Goal: Entertainment & Leisure: Consume media (video, audio)

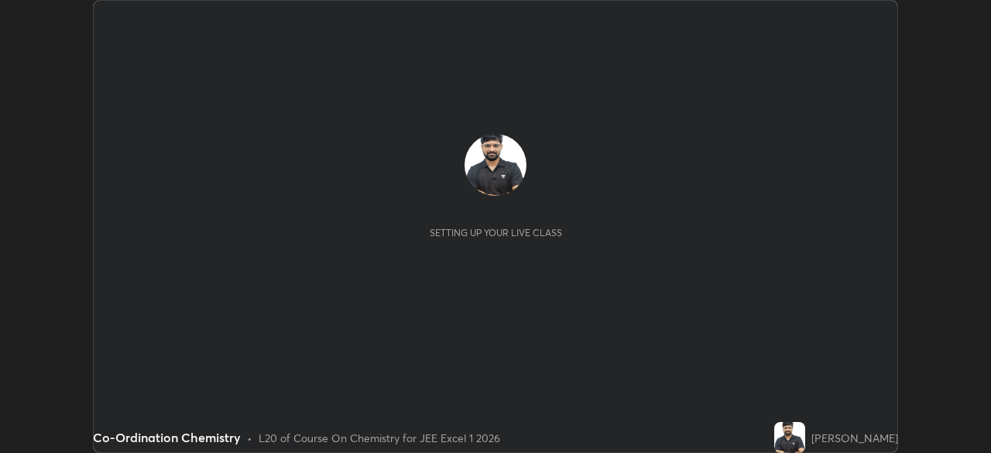
scroll to position [453, 990]
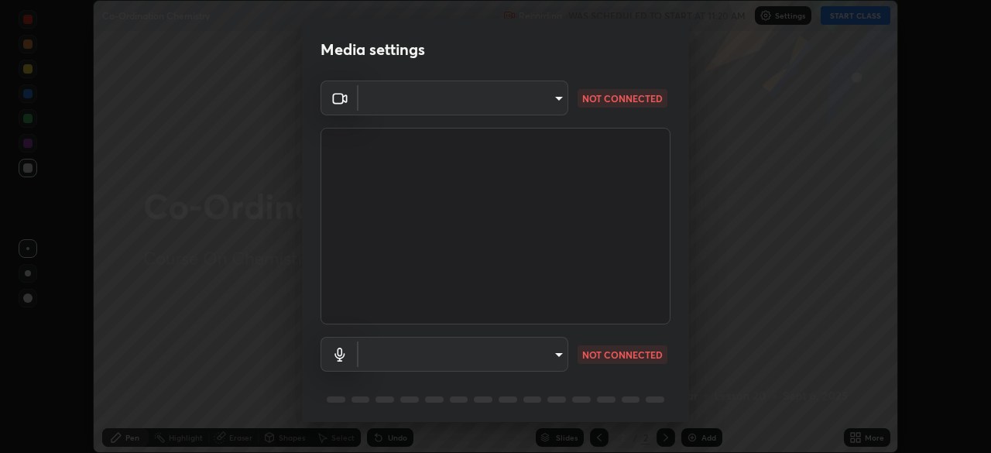
type input "100c0e0e409b1508d569c815e84311e0868d033d0fb9fb46bc53c870fbf18875"
type input "default"
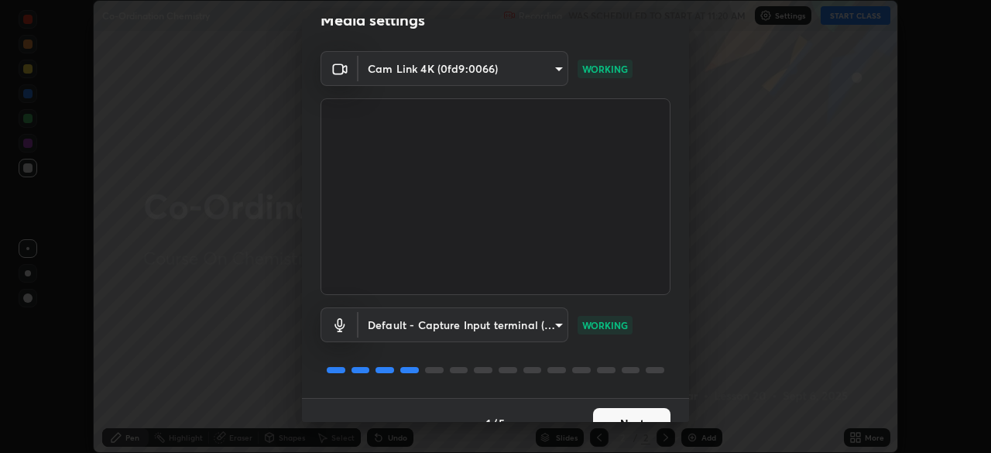
scroll to position [55, 0]
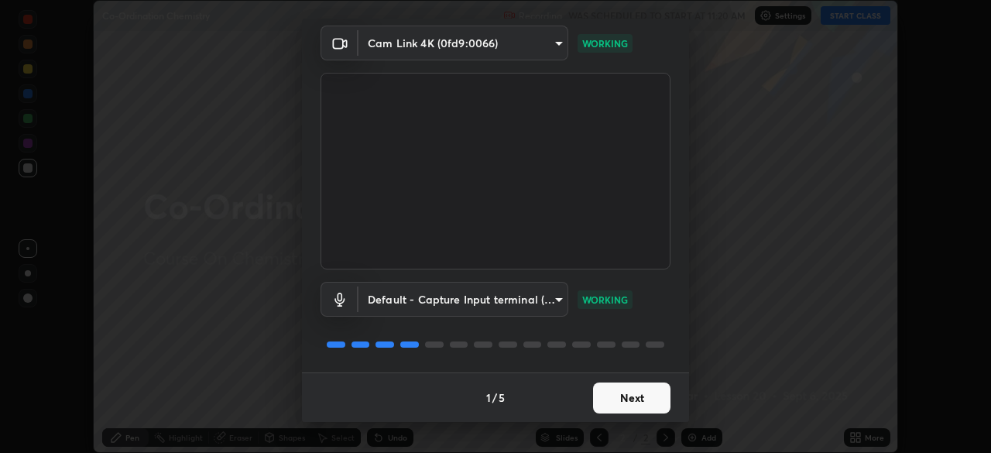
click at [623, 397] on button "Next" at bounding box center [631, 398] width 77 height 31
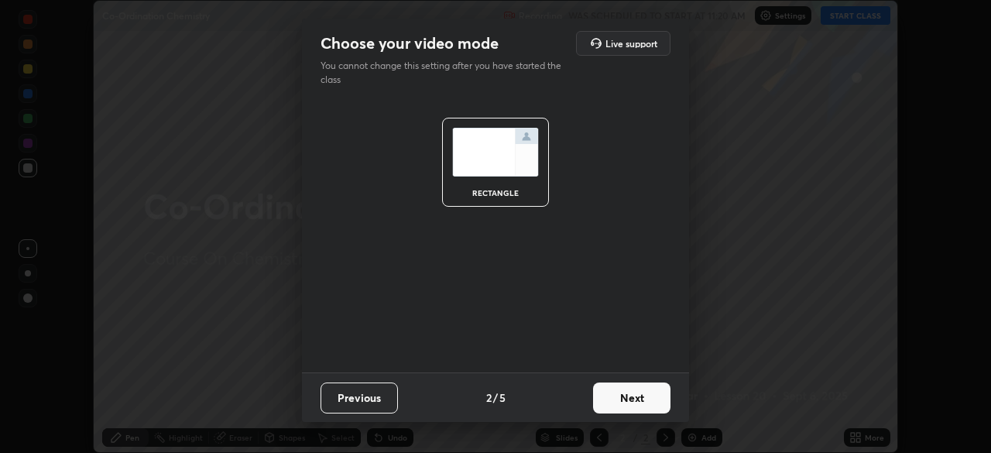
scroll to position [0, 0]
click at [623, 390] on button "Next" at bounding box center [631, 398] width 77 height 31
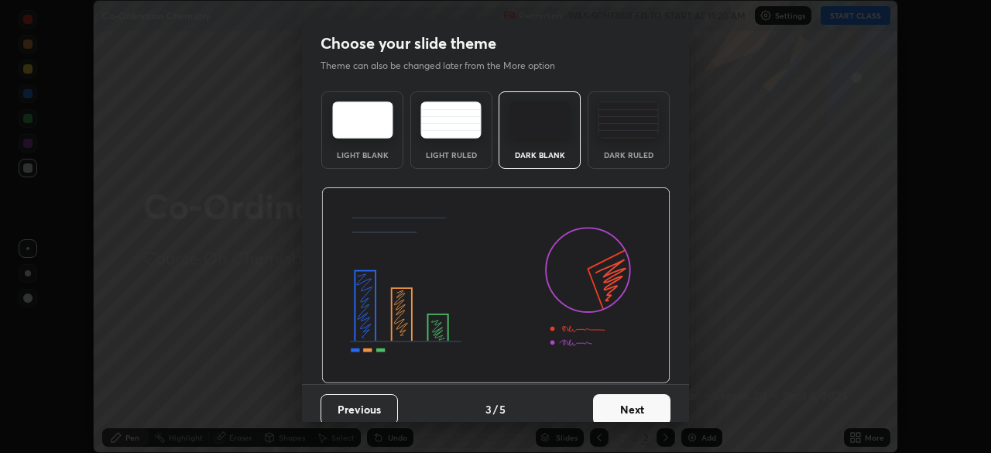
click at [619, 396] on button "Next" at bounding box center [631, 409] width 77 height 31
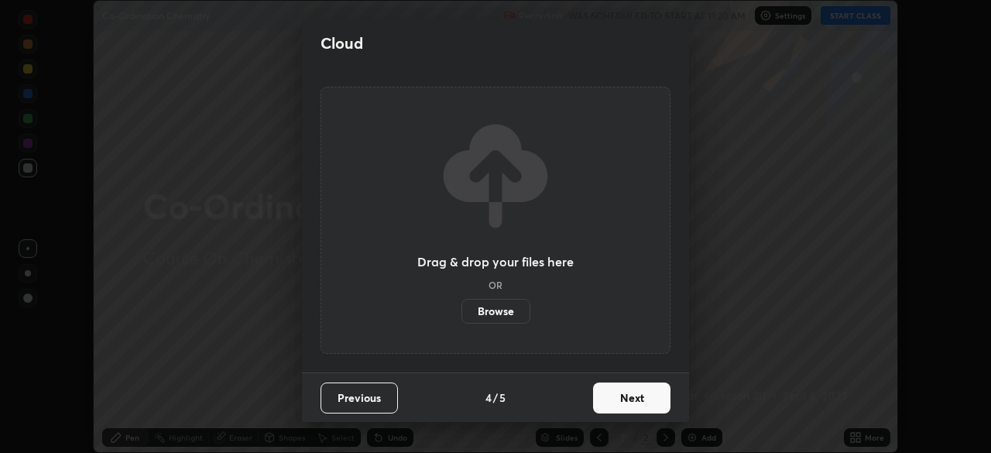
click at [615, 398] on button "Next" at bounding box center [631, 398] width 77 height 31
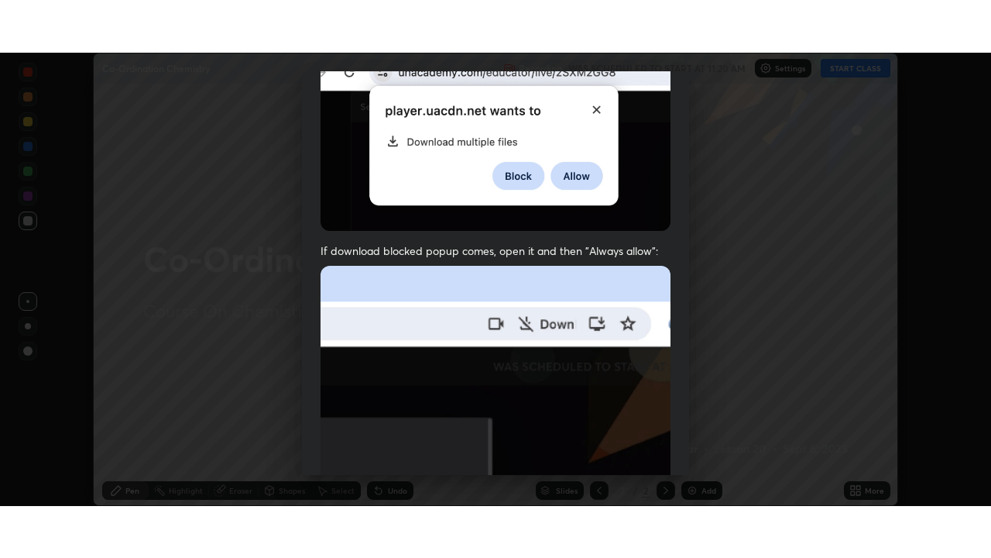
scroll to position [371, 0]
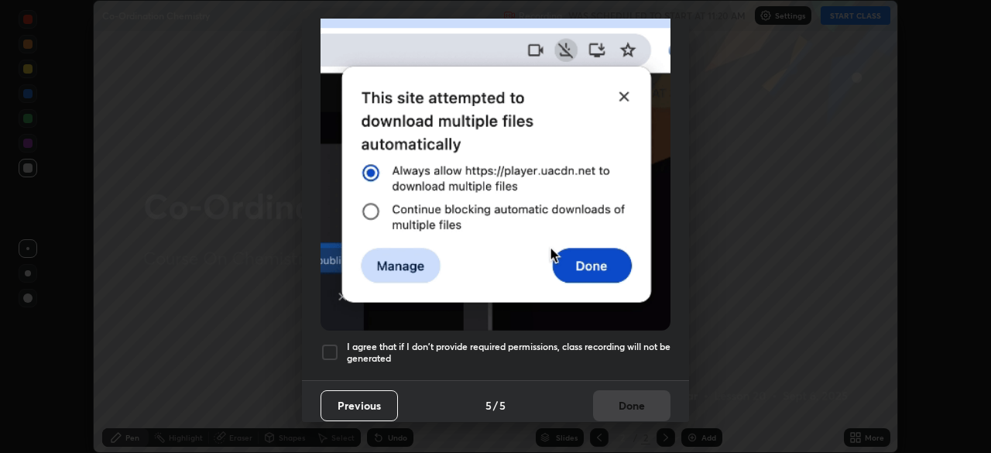
click at [332, 343] on div at bounding box center [330, 352] width 19 height 19
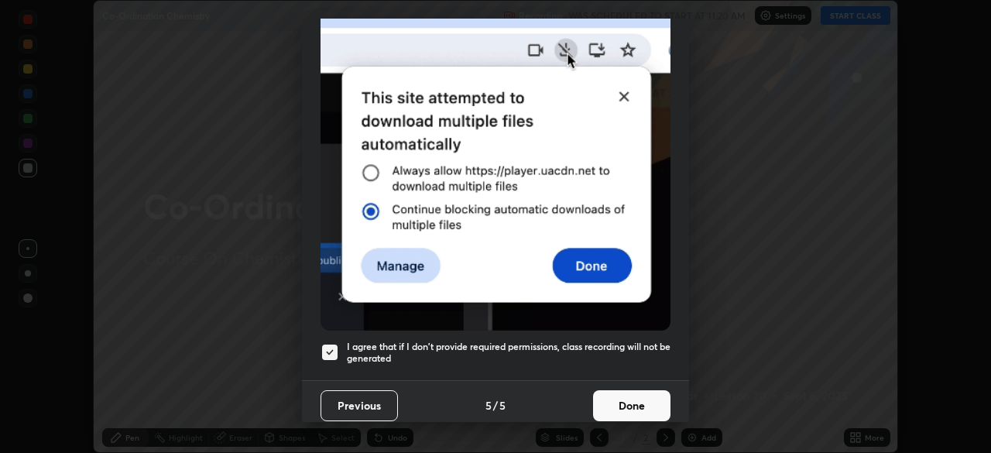
click at [625, 400] on button "Done" at bounding box center [631, 405] width 77 height 31
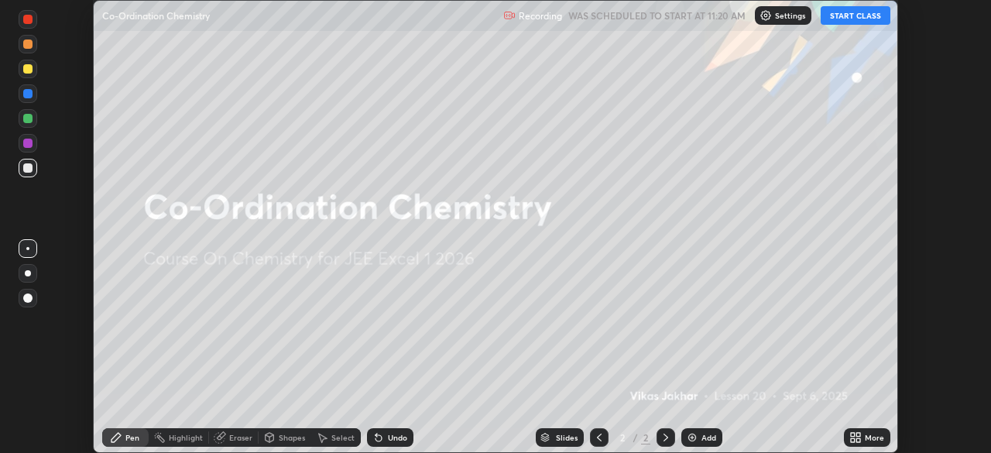
click at [863, 13] on button "START CLASS" at bounding box center [856, 15] width 70 height 19
click at [856, 437] on icon at bounding box center [856, 437] width 12 height 12
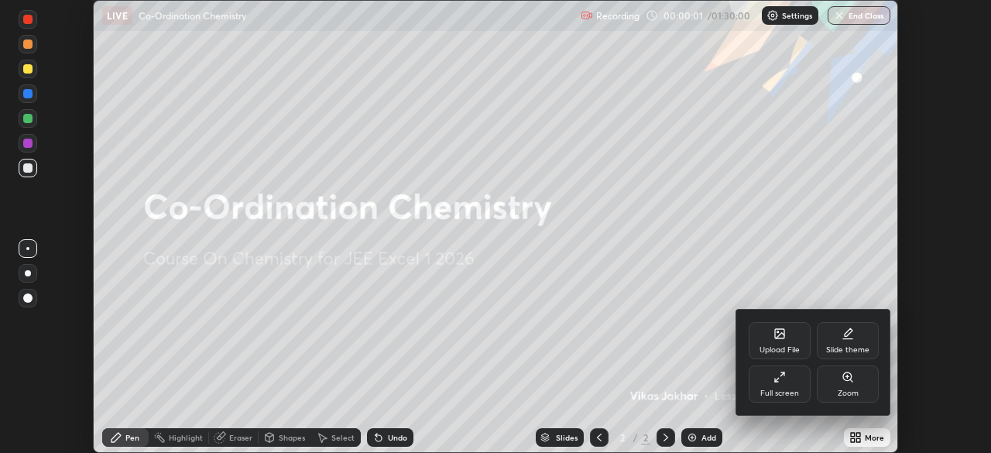
click at [802, 384] on div "Full screen" at bounding box center [780, 384] width 62 height 37
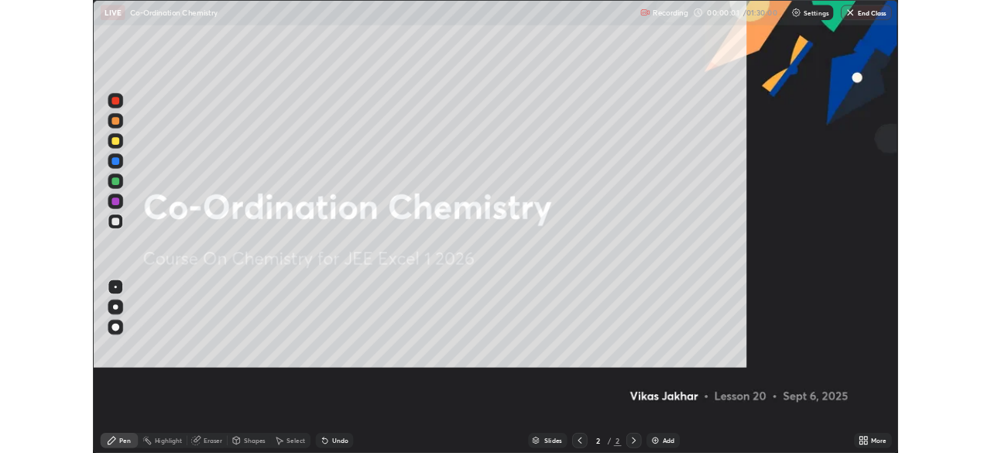
scroll to position [558, 991]
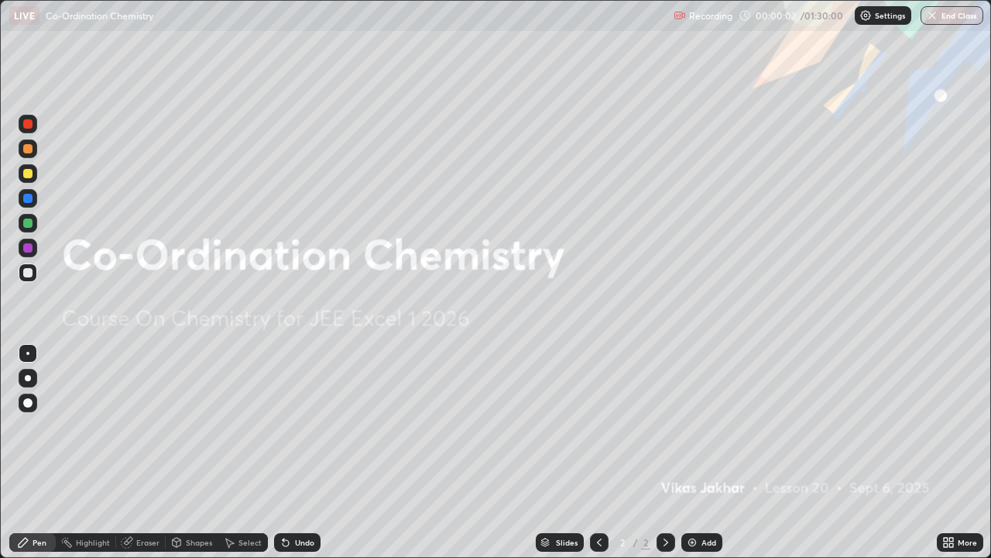
click at [702, 452] on div "Add" at bounding box center [709, 542] width 15 height 8
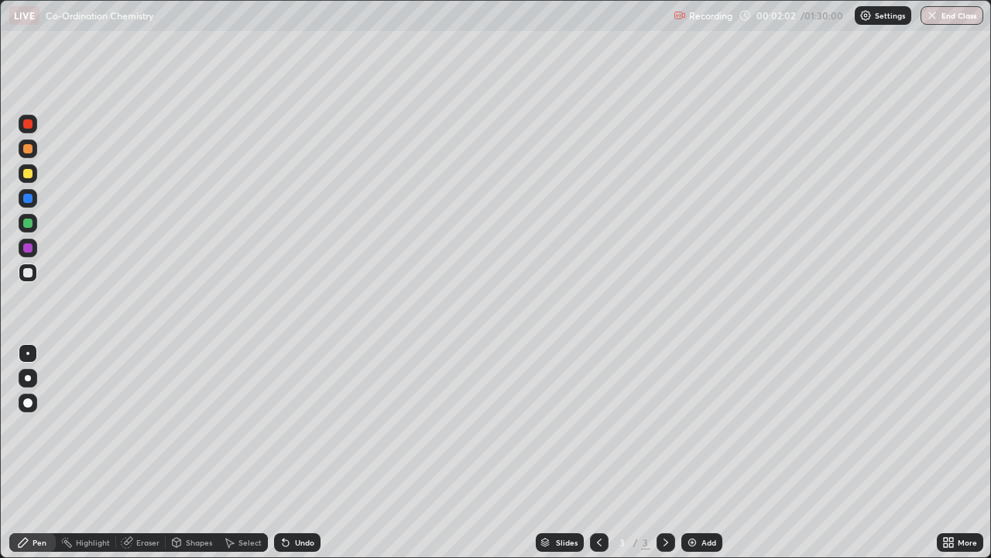
click at [28, 377] on div at bounding box center [28, 378] width 6 height 6
click at [28, 175] on div at bounding box center [27, 173] width 9 height 9
click at [34, 154] on div at bounding box center [28, 148] width 19 height 19
click at [27, 176] on div at bounding box center [27, 173] width 9 height 9
click at [27, 273] on div at bounding box center [27, 272] width 9 height 9
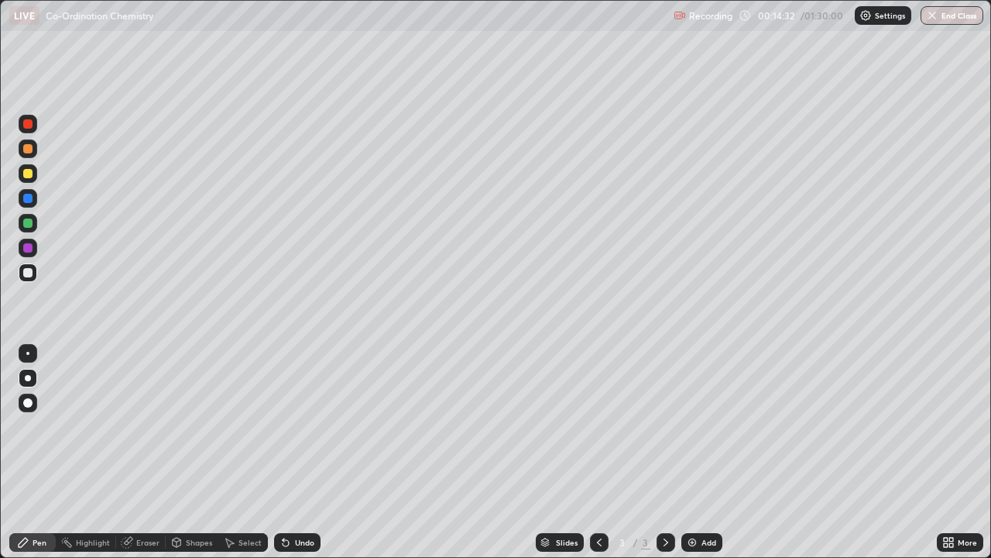
click at [693, 452] on img at bounding box center [692, 542] width 12 height 12
click at [688, 452] on img at bounding box center [692, 542] width 12 height 12
click at [693, 452] on div "Add" at bounding box center [701, 542] width 41 height 19
click at [27, 175] on div at bounding box center [27, 173] width 9 height 9
click at [694, 452] on img at bounding box center [692, 542] width 12 height 12
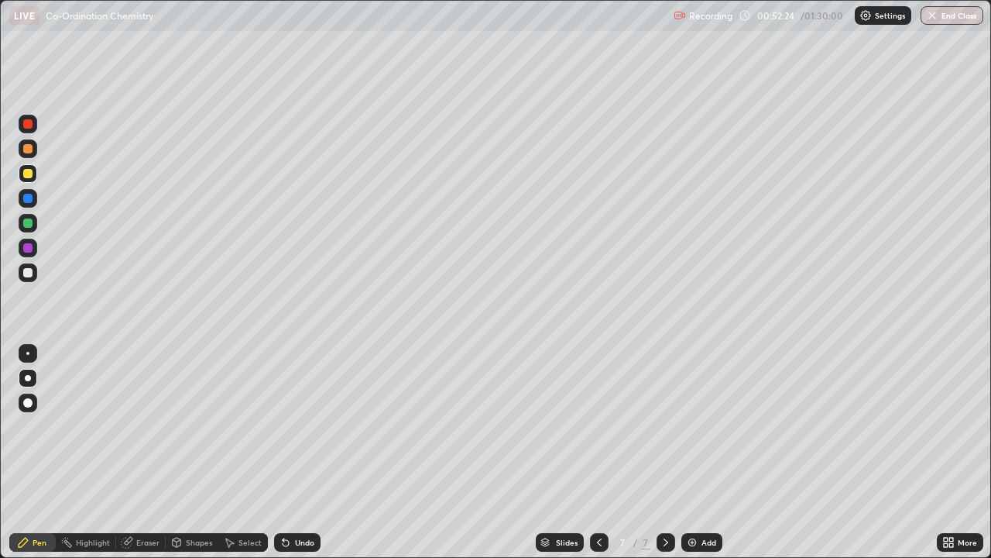
click at [697, 452] on div "Add" at bounding box center [701, 542] width 41 height 19
click at [700, 452] on div "Add" at bounding box center [701, 542] width 41 height 19
click at [22, 274] on div at bounding box center [28, 272] width 19 height 19
click at [79, 452] on div "Highlight" at bounding box center [86, 542] width 60 height 19
click at [46, 452] on div "Pen" at bounding box center [32, 542] width 46 height 19
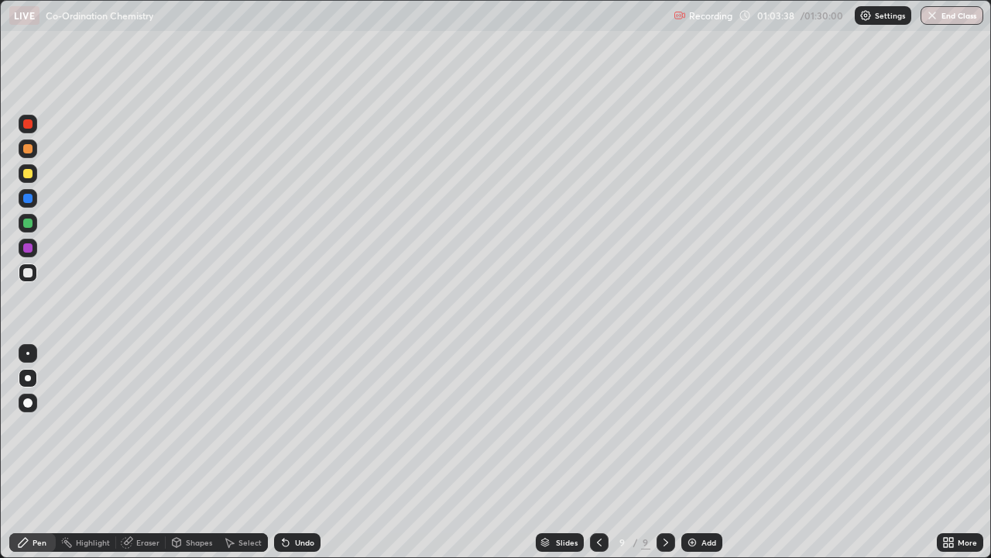
click at [27, 174] on div at bounding box center [27, 173] width 9 height 9
click at [24, 149] on div at bounding box center [27, 148] width 9 height 9
click at [27, 271] on div at bounding box center [27, 272] width 9 height 9
click at [12, 452] on div "Pen" at bounding box center [32, 542] width 46 height 19
click at [689, 452] on img at bounding box center [692, 542] width 12 height 12
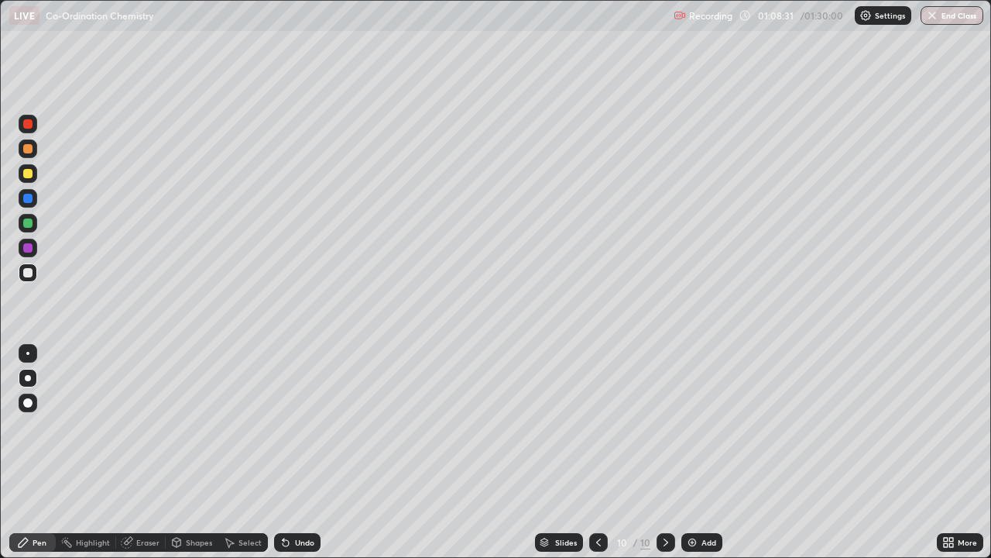
click at [27, 177] on div at bounding box center [27, 173] width 9 height 9
click at [26, 149] on div at bounding box center [27, 148] width 9 height 9
click at [696, 452] on img at bounding box center [692, 542] width 12 height 12
click at [942, 14] on button "End Class" at bounding box center [952, 15] width 61 height 19
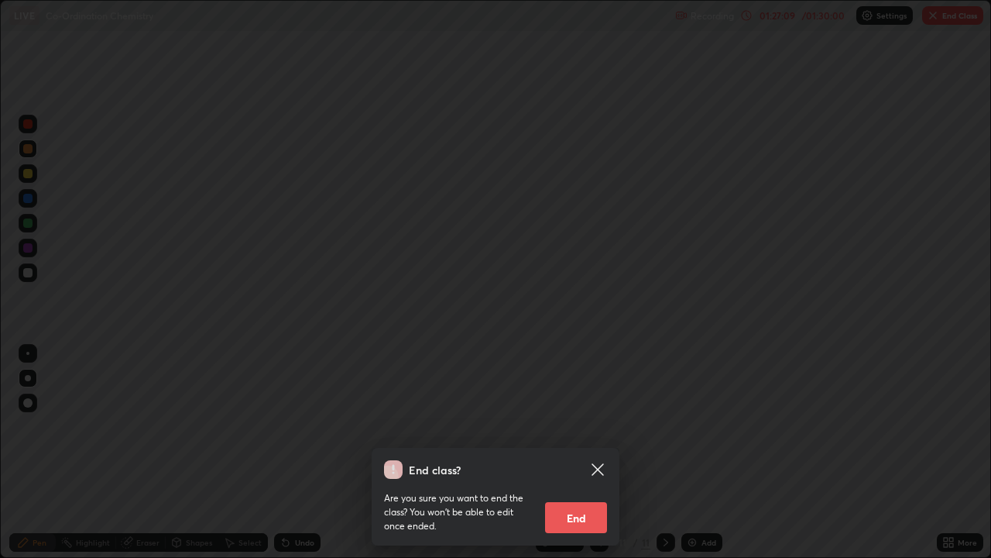
click at [589, 452] on button "End" at bounding box center [576, 517] width 62 height 31
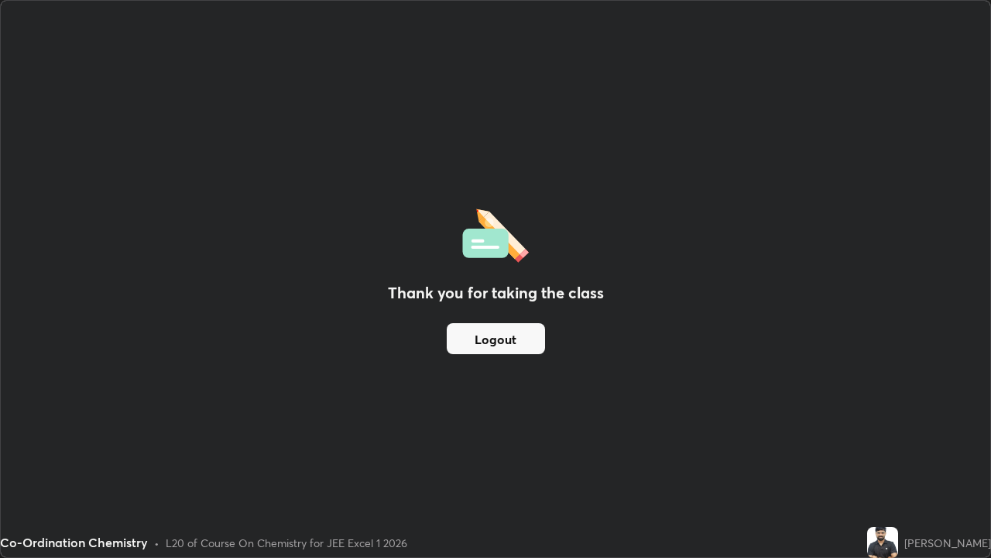
click at [453, 143] on div "Thank you for taking the class Logout" at bounding box center [496, 279] width 990 height 556
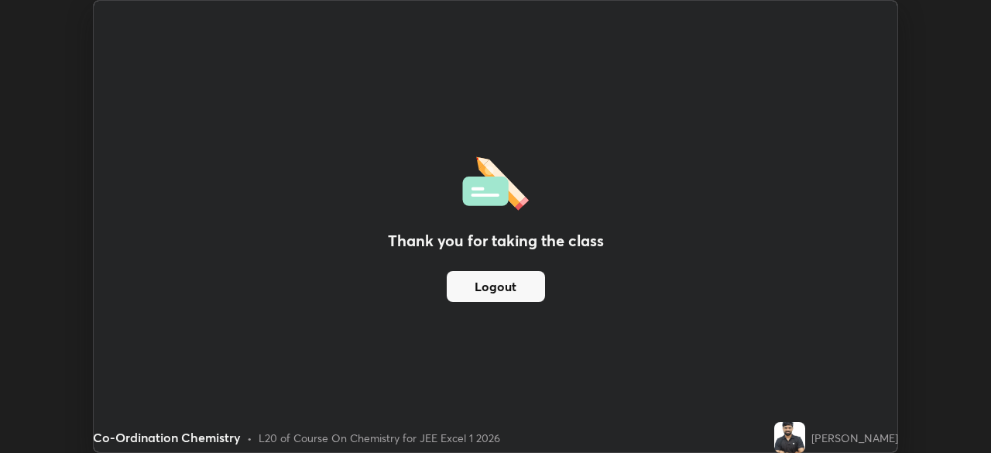
scroll to position [76986, 76448]
